Goal: Information Seeking & Learning: Learn about a topic

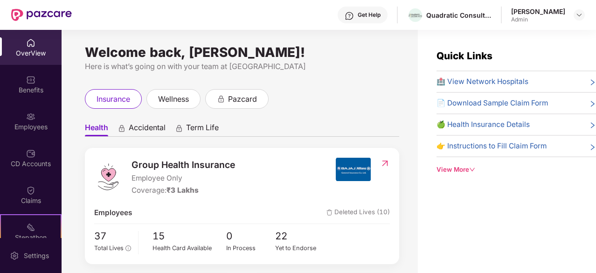
click at [192, 55] on div "Welcome back, [PERSON_NAME]!" at bounding box center [242, 51] width 314 height 7
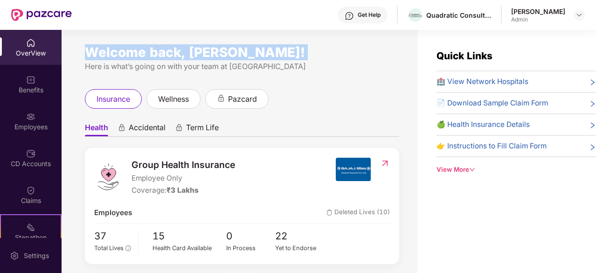
drag, startPoint x: 0, startPoint y: 0, endPoint x: 196, endPoint y: 70, distance: 208.1
click at [196, 70] on div "Welcome back, [PERSON_NAME]! Here is what’s going on with your team at [GEOGRAP…" at bounding box center [242, 60] width 314 height 24
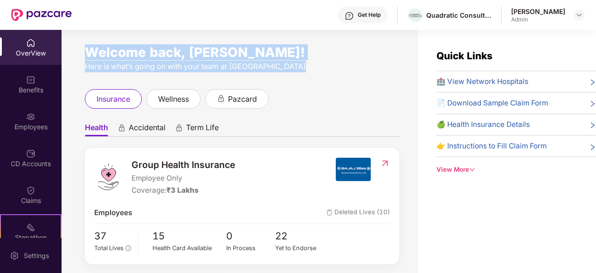
click at [196, 70] on div "Here is what’s going on with your team at [GEOGRAPHIC_DATA]" at bounding box center [242, 67] width 314 height 12
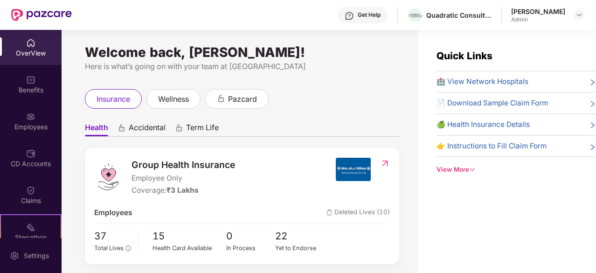
click at [159, 183] on span "Employee Only" at bounding box center [184, 178] width 104 height 11
drag, startPoint x: 159, startPoint y: 183, endPoint x: 171, endPoint y: 165, distance: 22.0
click at [171, 165] on div "Group Health Insurance Employee Only Coverage: ₹3 Lakhs" at bounding box center [184, 177] width 104 height 39
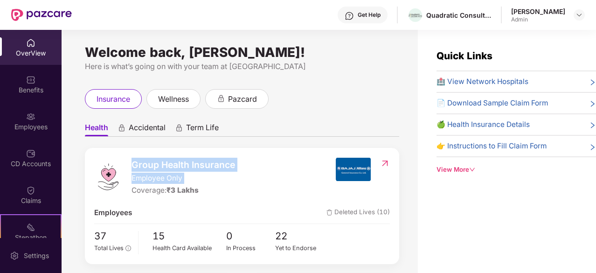
click at [171, 165] on span "Group Health Insurance" at bounding box center [184, 165] width 104 height 14
